Goal: Information Seeking & Learning: Learn about a topic

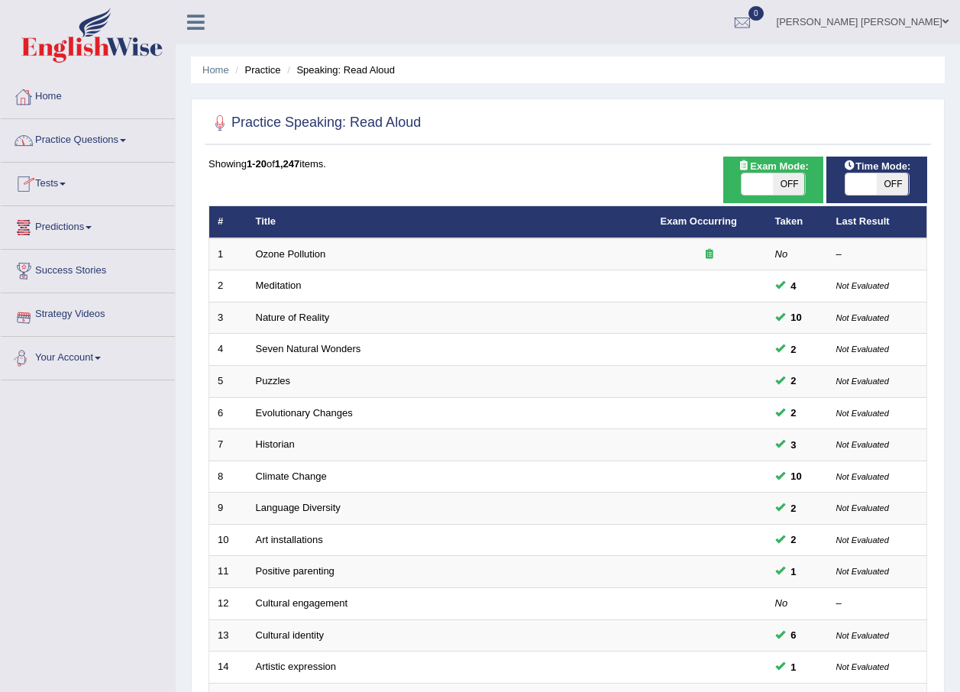
click at [44, 96] on link "Home" at bounding box center [88, 95] width 174 height 38
click at [44, 96] on link "Home" at bounding box center [86, 95] width 170 height 38
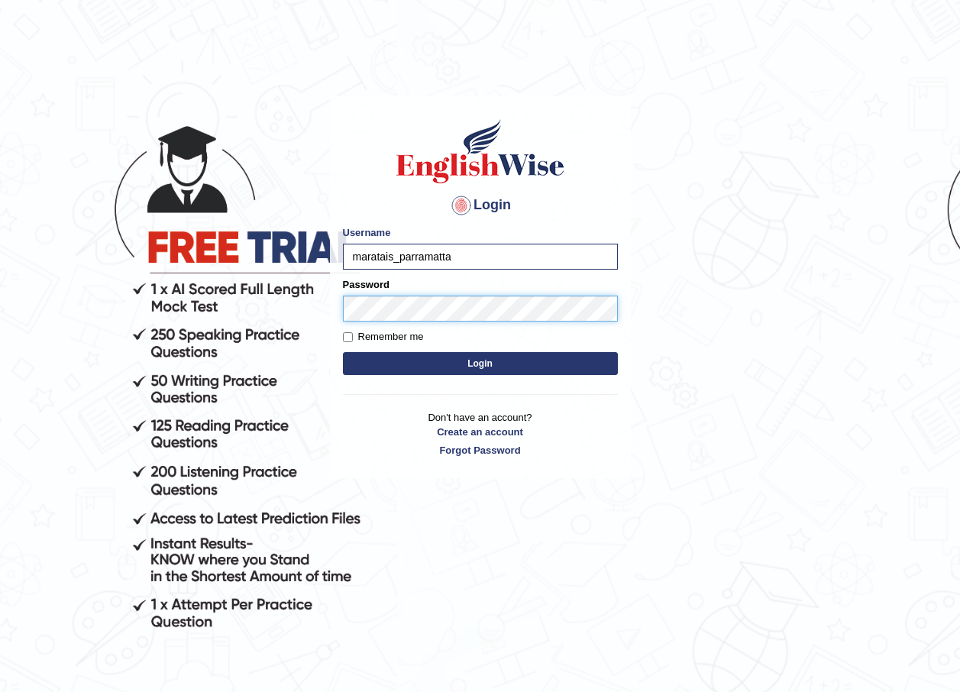
click at [343, 352] on button "Login" at bounding box center [480, 363] width 275 height 23
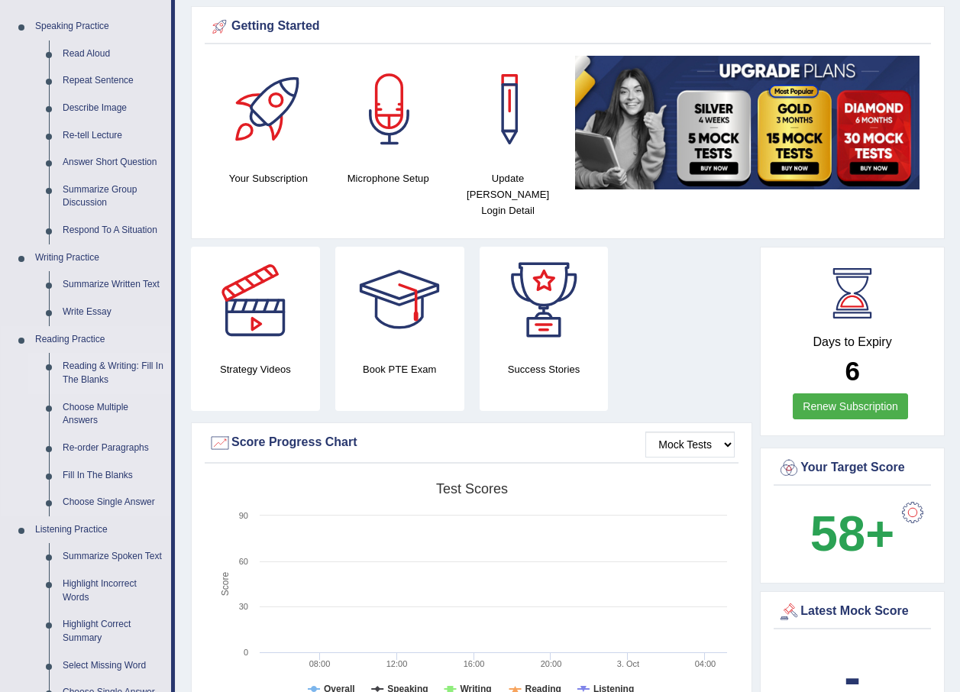
scroll to position [153, 0]
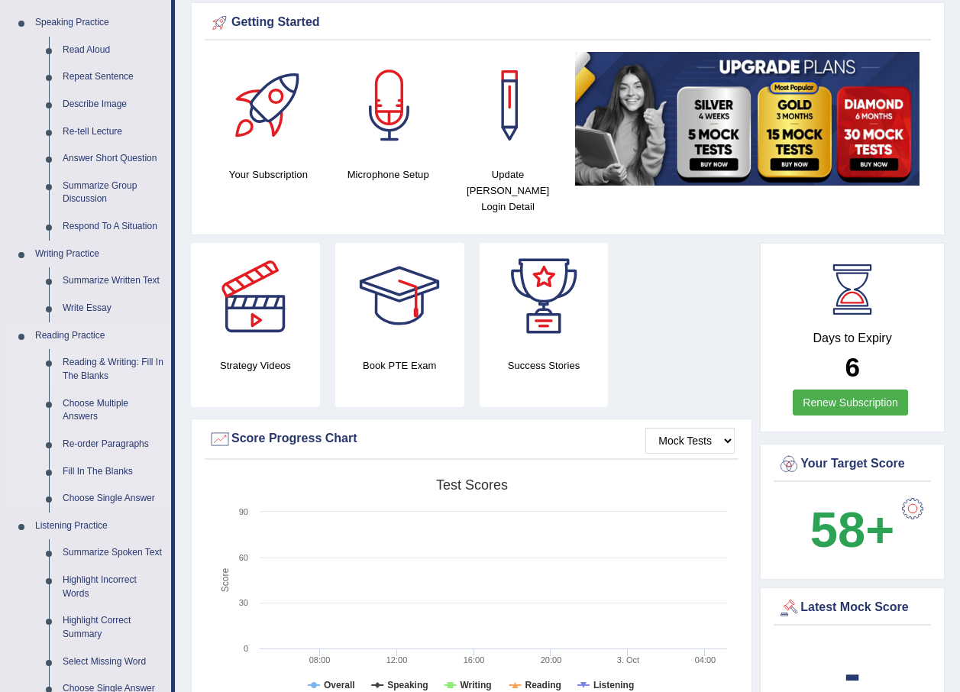
click at [110, 374] on link "Reading & Writing: Fill In The Blanks" at bounding box center [113, 369] width 115 height 40
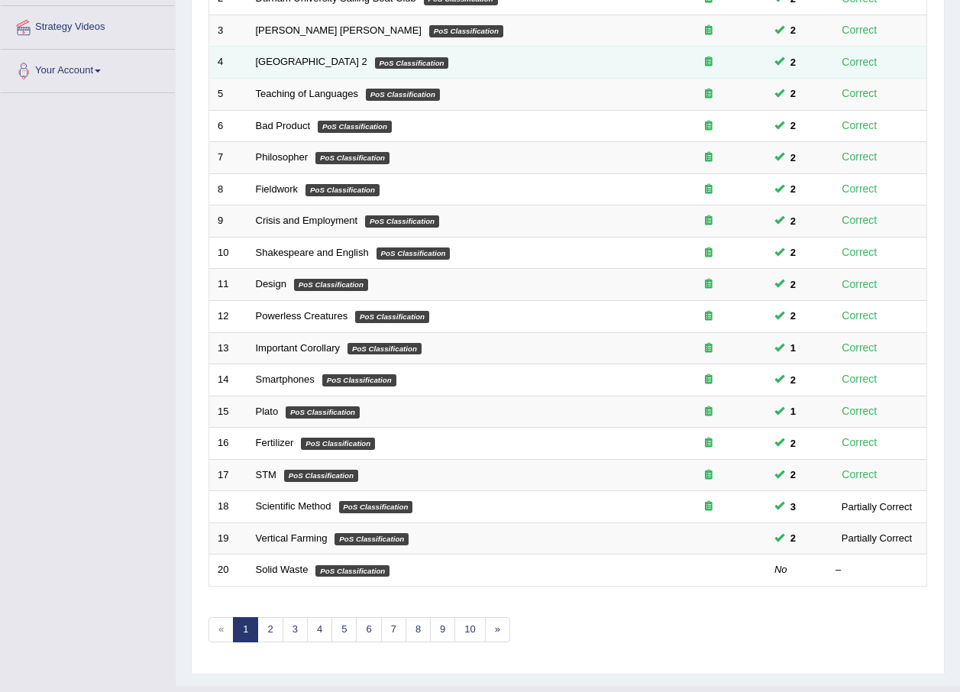
scroll to position [305, 0]
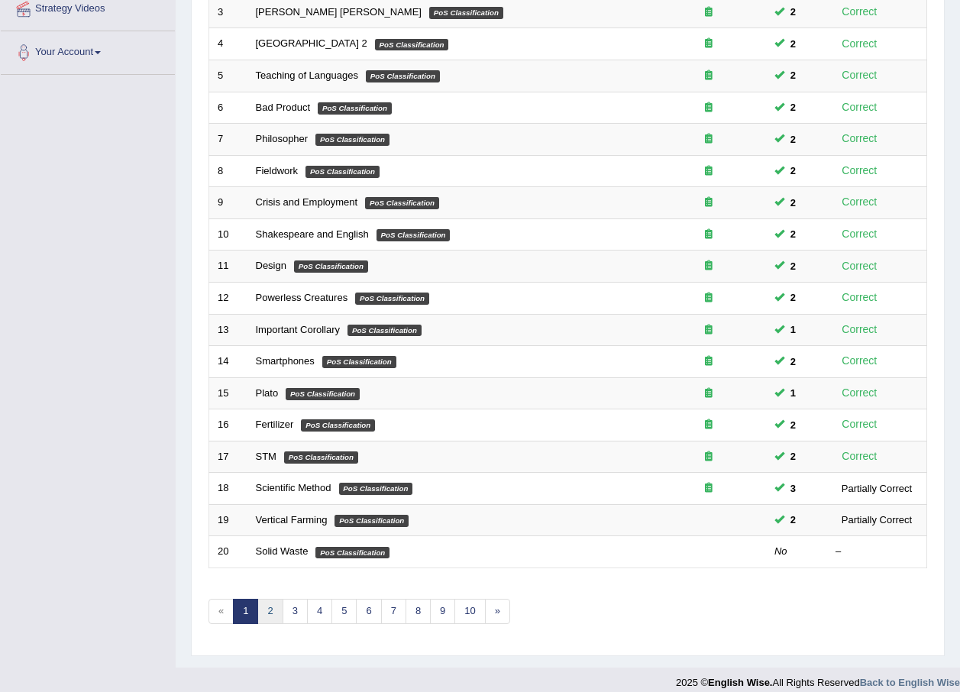
click at [263, 616] on link "2" at bounding box center [269, 611] width 25 height 25
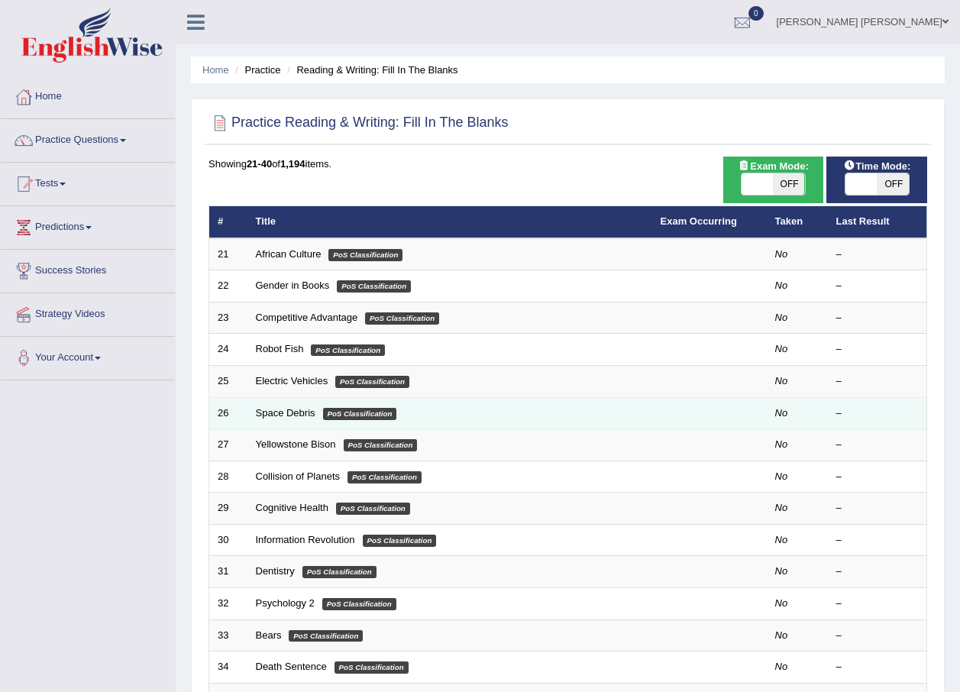
scroll to position [319, 0]
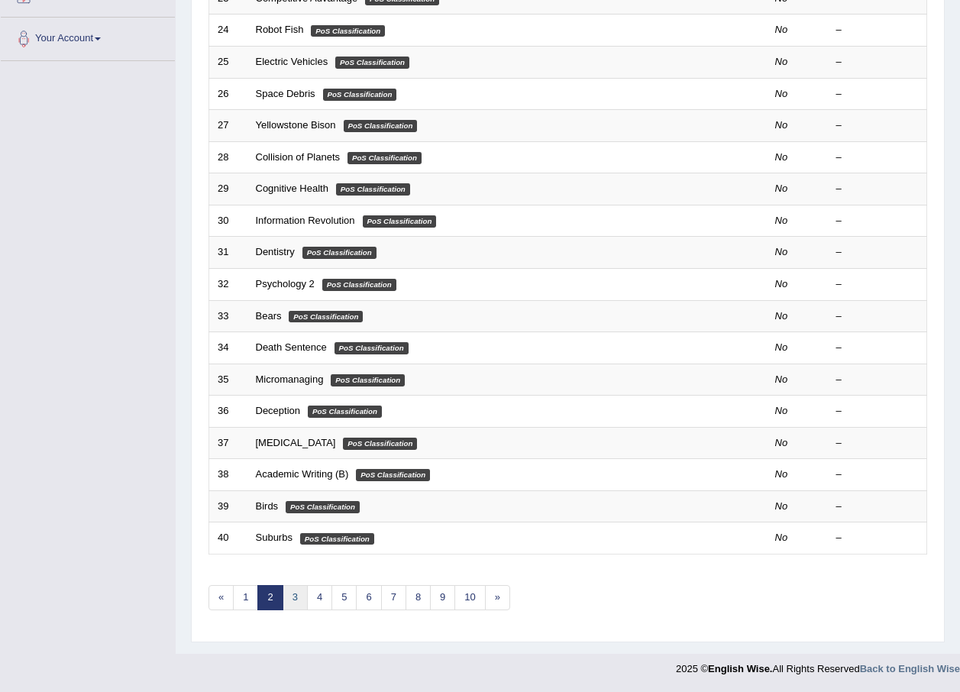
click at [290, 602] on link "3" at bounding box center [295, 597] width 25 height 25
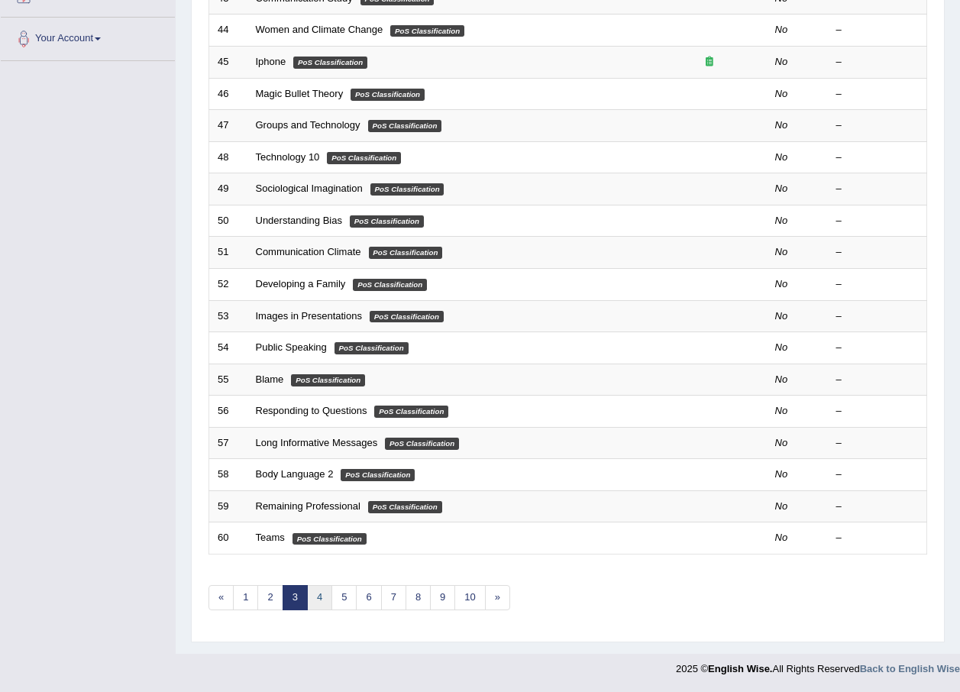
click at [318, 604] on link "4" at bounding box center [319, 597] width 25 height 25
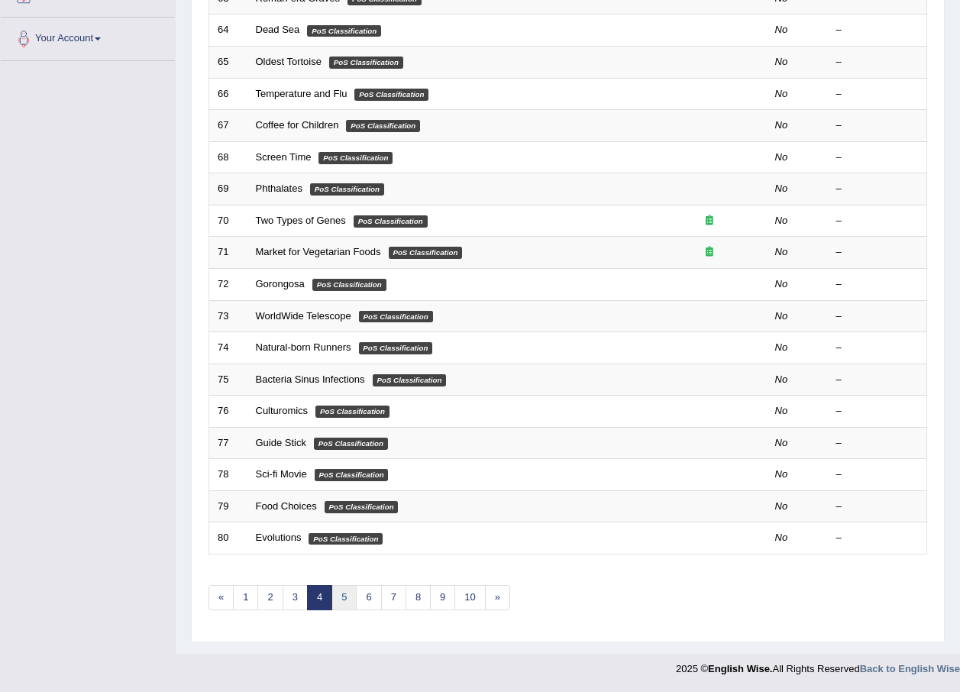
click at [337, 599] on link "5" at bounding box center [343, 597] width 25 height 25
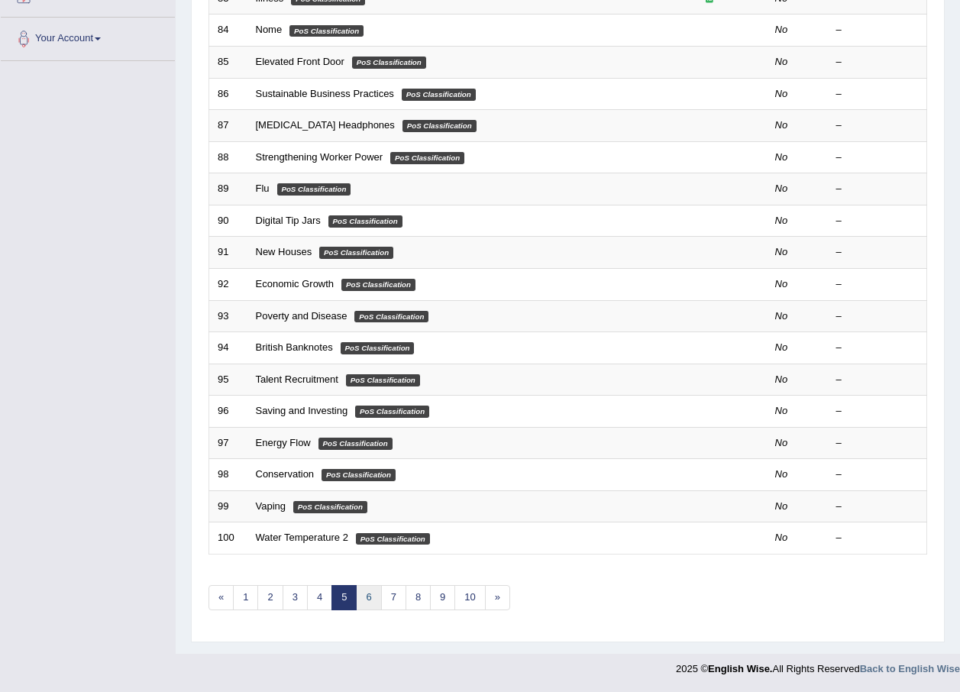
click at [373, 599] on link "6" at bounding box center [368, 597] width 25 height 25
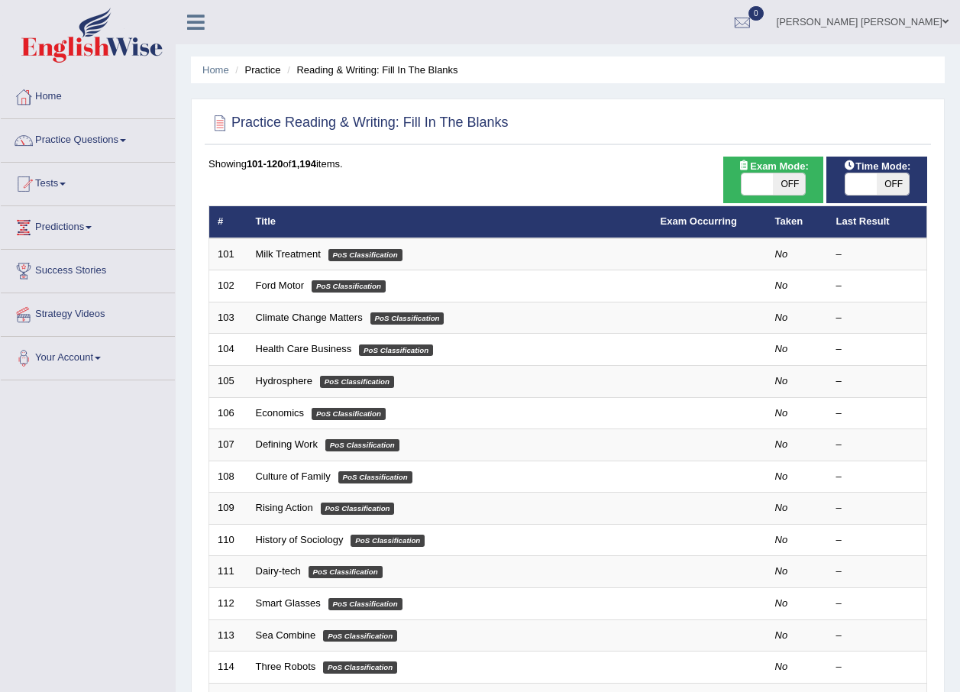
click at [69, 218] on link "Predictions" at bounding box center [88, 225] width 174 height 38
click at [69, 218] on link "Predictions" at bounding box center [86, 225] width 170 height 38
